Goal: Register for event/course

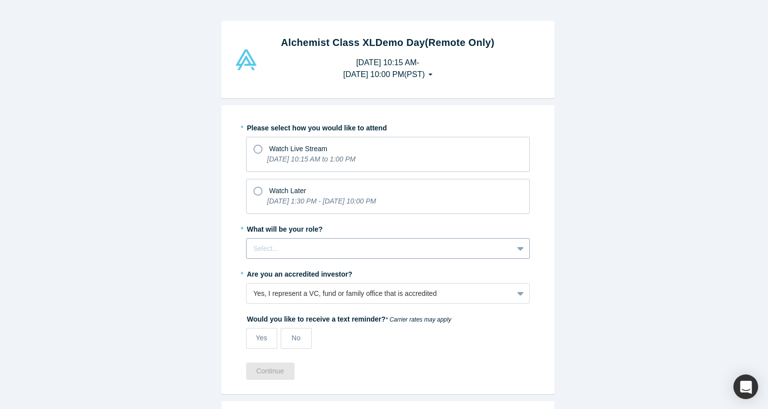
click at [314, 244] on div at bounding box center [380, 249] width 253 height 12
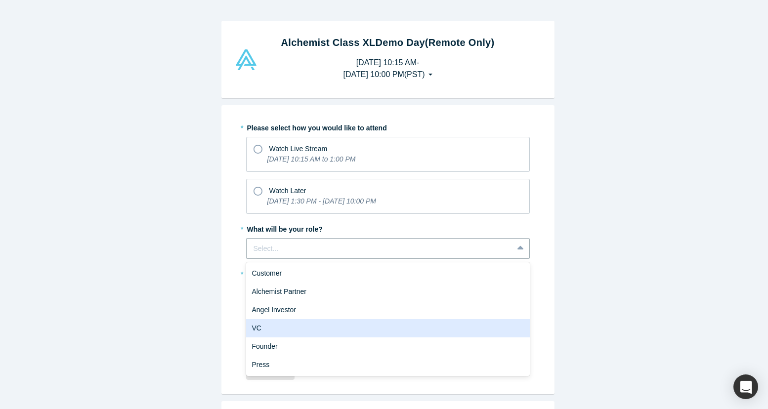
click at [284, 328] on div "VC" at bounding box center [388, 328] width 284 height 18
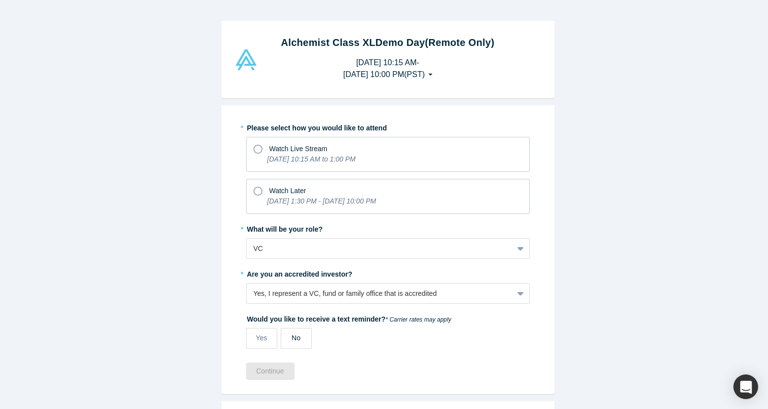
click at [282, 335] on label "No" at bounding box center [296, 338] width 31 height 21
click at [0, 0] on input "No" at bounding box center [0, 0] width 0 height 0
click at [254, 145] on icon at bounding box center [258, 149] width 9 height 9
click at [0, 0] on input "Watch Live Stream [DATE] 10:15 AM to 1:00 PM" at bounding box center [0, 0] width 0 height 0
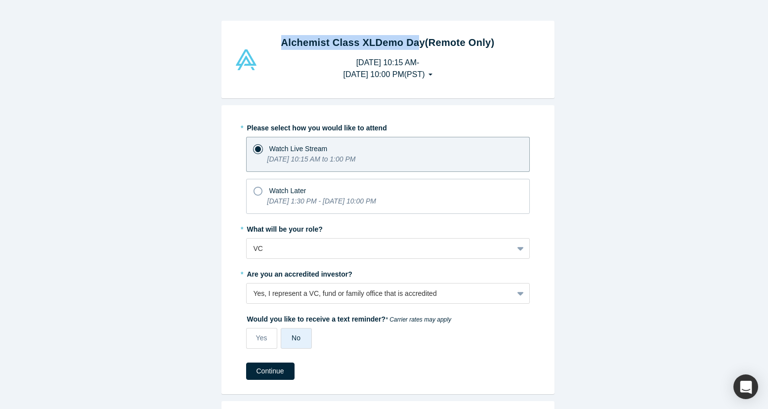
drag, startPoint x: 308, startPoint y: 41, endPoint x: 407, endPoint y: 45, distance: 99.5
click at [407, 45] on strong "Alchemist Class XL Demo Day (Remote Only)" at bounding box center [388, 42] width 214 height 11
click at [264, 369] on button "Continue" at bounding box center [270, 371] width 48 height 17
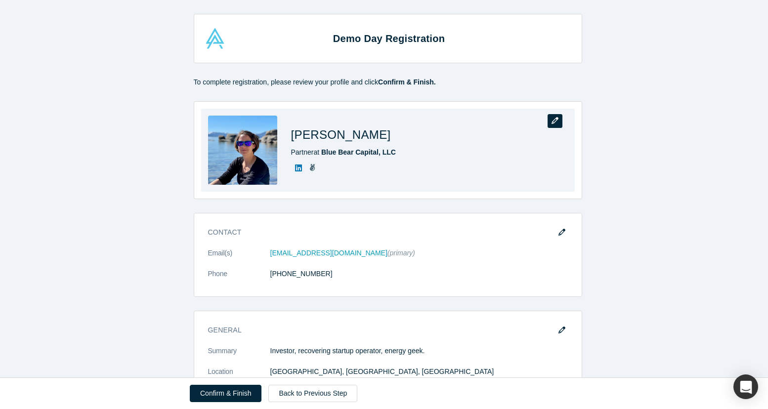
click at [552, 121] on icon "button" at bounding box center [555, 120] width 7 height 7
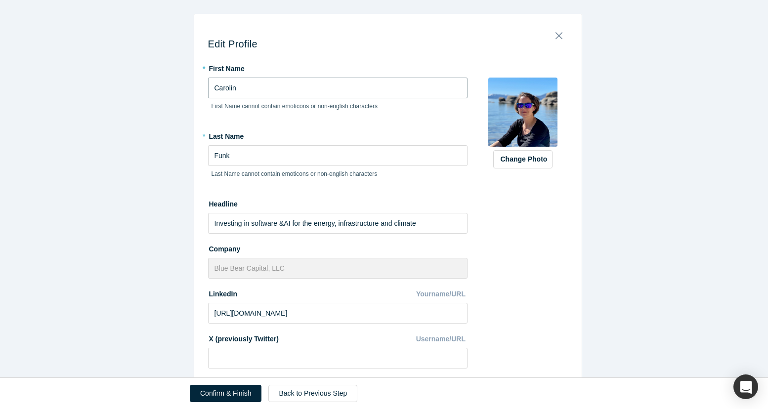
click at [181, 92] on div "Edit Profile * First Name [PERSON_NAME] First Name cannot contain emoticons or …" at bounding box center [388, 192] width 776 height 385
type input "[US_STATE]"
type input "[PERSON_NAME]"
click at [283, 227] on input "Investing in software &AI for the energy, infrastructure and climate" at bounding box center [338, 223] width 260 height 21
click at [375, 228] on input "Investing in software & AI for the energy, infrastructure and climate" at bounding box center [338, 223] width 260 height 21
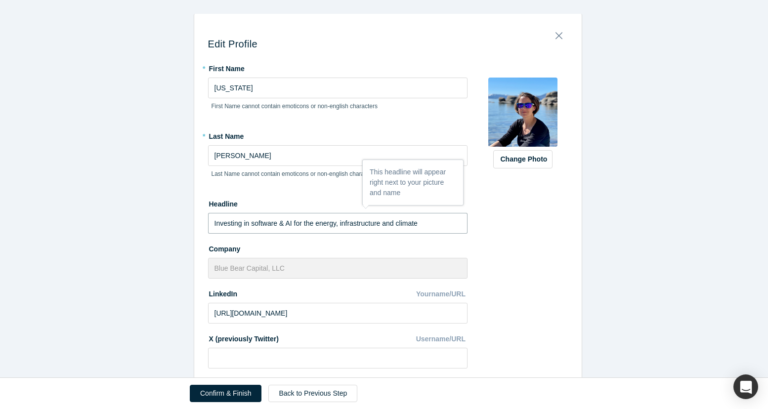
click at [332, 231] on input "Investing in software & AI for the energy, infrastructure and climate" at bounding box center [338, 223] width 260 height 21
click at [315, 225] on input "Investing in software & AI for the energy, infrastructure and climate" at bounding box center [338, 223] width 260 height 21
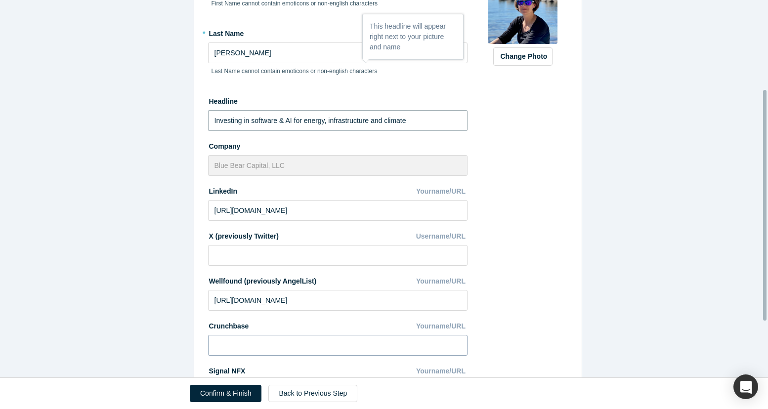
scroll to position [148, 0]
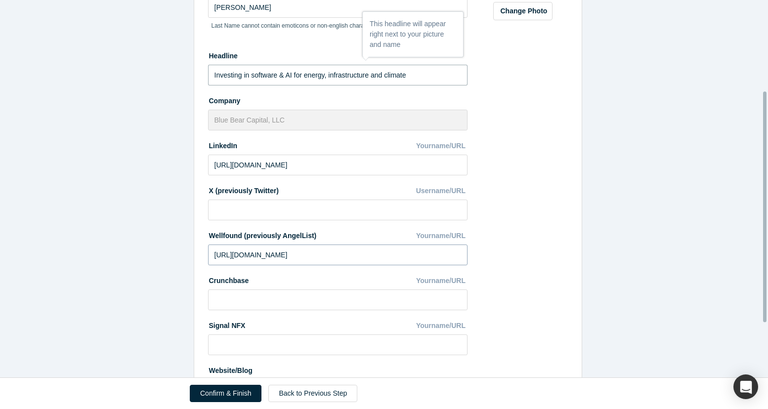
type input "Investing in software & AI for energy, infrastructure and climate"
drag, startPoint x: 347, startPoint y: 257, endPoint x: 167, endPoint y: 246, distance: 179.8
click at [167, 246] on div "Edit Profile * First Name [US_STATE] First Name cannot contain emoticons or non…" at bounding box center [388, 192] width 776 height 385
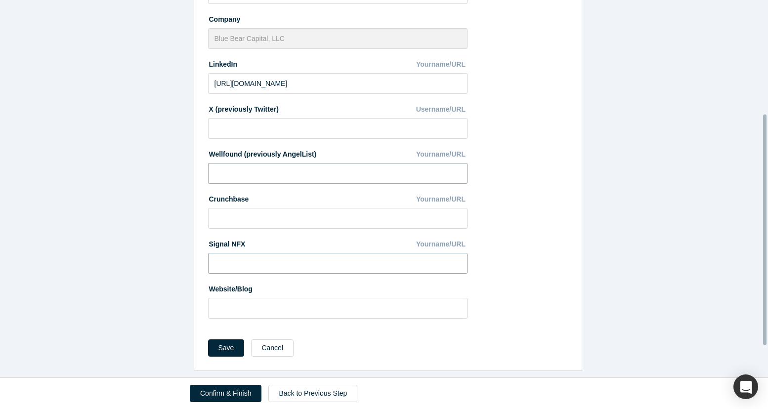
scroll to position [89, 0]
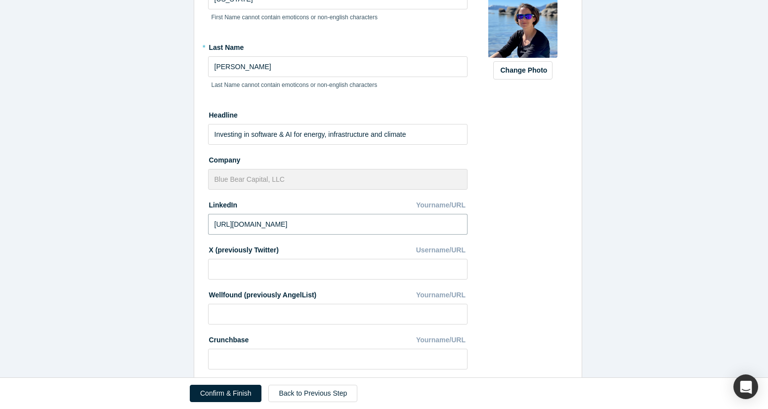
drag, startPoint x: 313, startPoint y: 228, endPoint x: 177, endPoint y: 231, distance: 136.5
click at [177, 231] on div "Edit Profile * First Name [US_STATE] First Name cannot contain emoticons or non…" at bounding box center [388, 192] width 776 height 385
